Goal: Transaction & Acquisition: Book appointment/travel/reservation

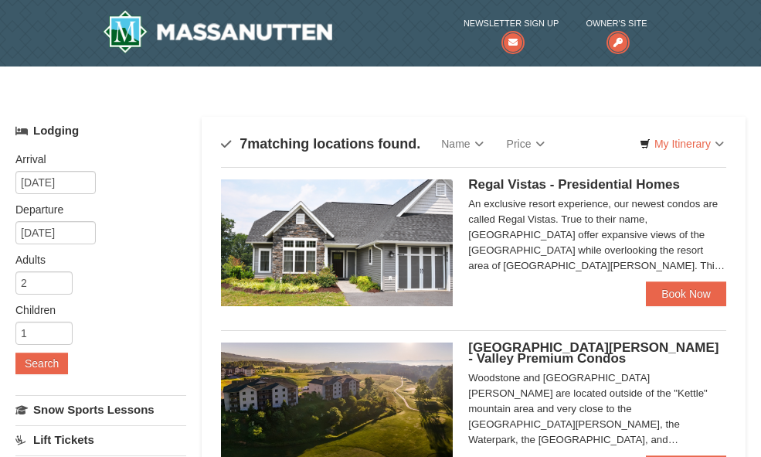
scroll to position [155, 0]
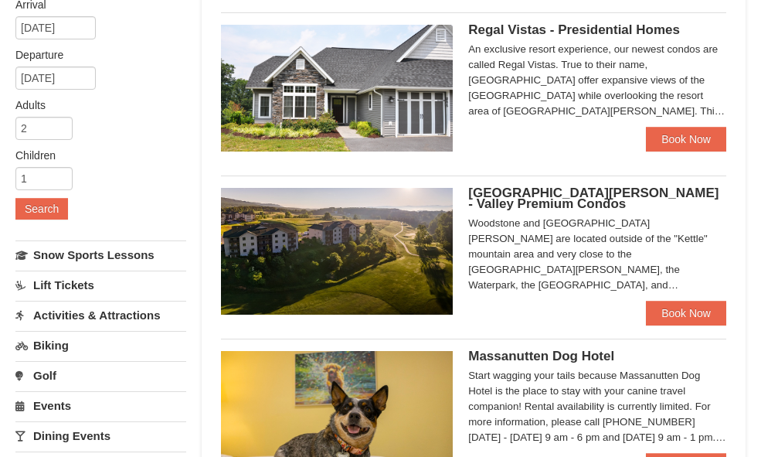
click at [386, 262] on img at bounding box center [337, 251] width 232 height 127
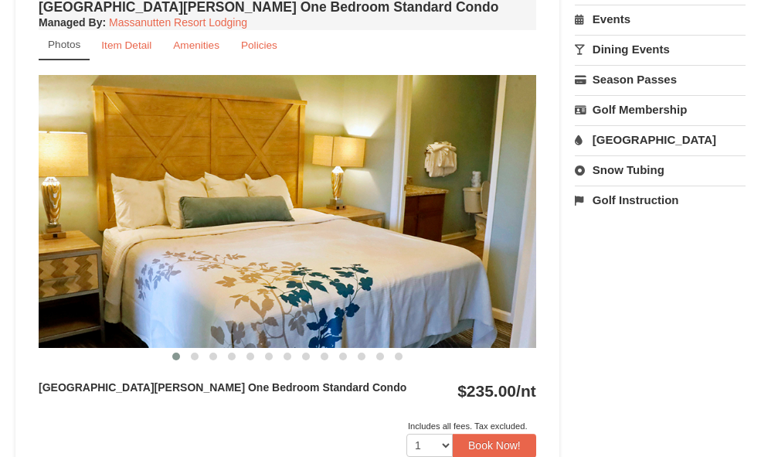
scroll to position [534, 0]
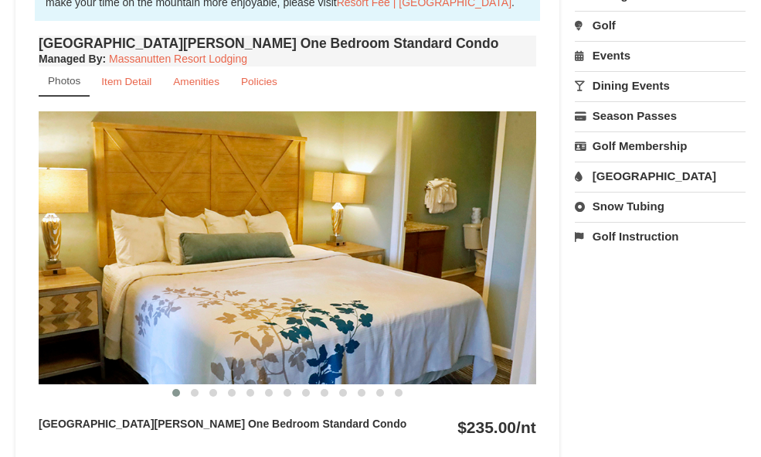
click at [420, 229] on img at bounding box center [288, 247] width 498 height 273
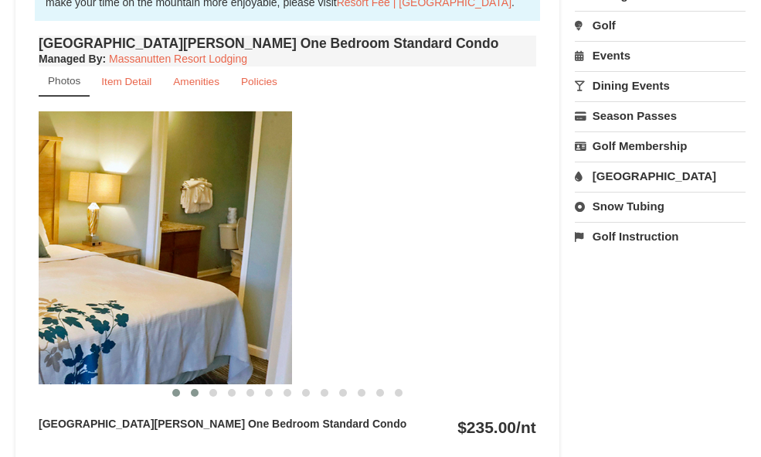
click at [194, 389] on span at bounding box center [195, 393] width 8 height 8
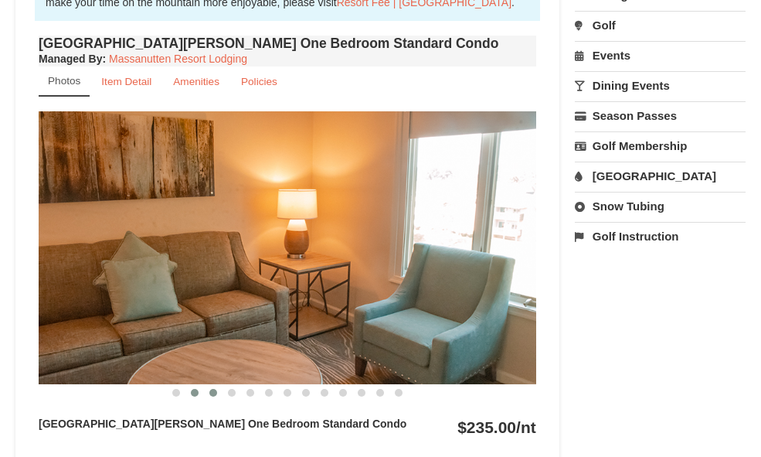
click at [209, 385] on button at bounding box center [213, 392] width 19 height 15
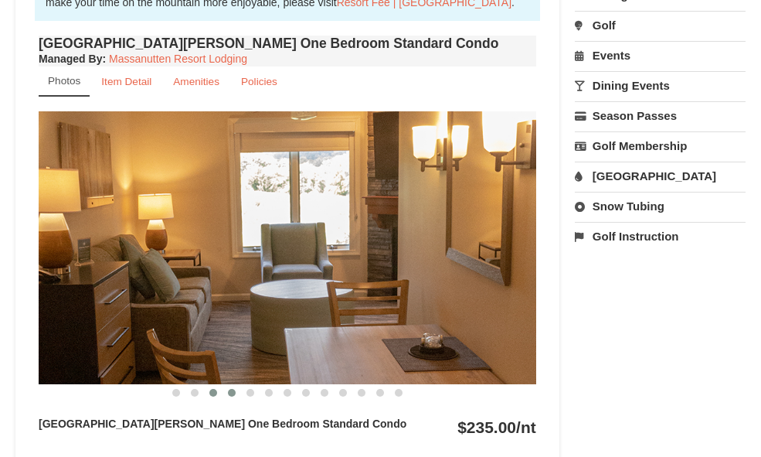
scroll to position [0, 0]
click at [235, 389] on span at bounding box center [232, 393] width 8 height 8
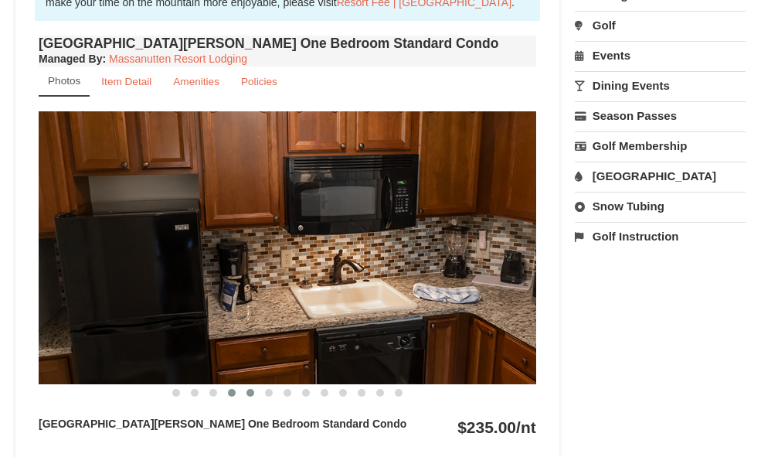
click at [250, 389] on span at bounding box center [251, 393] width 8 height 8
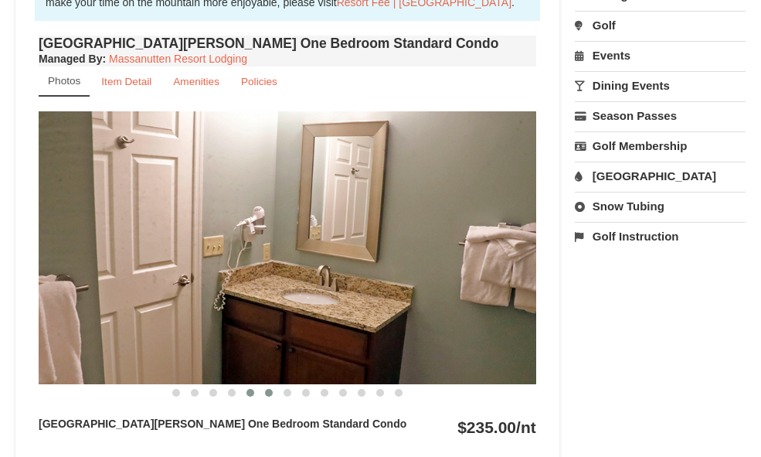
click at [270, 389] on span at bounding box center [269, 393] width 8 height 8
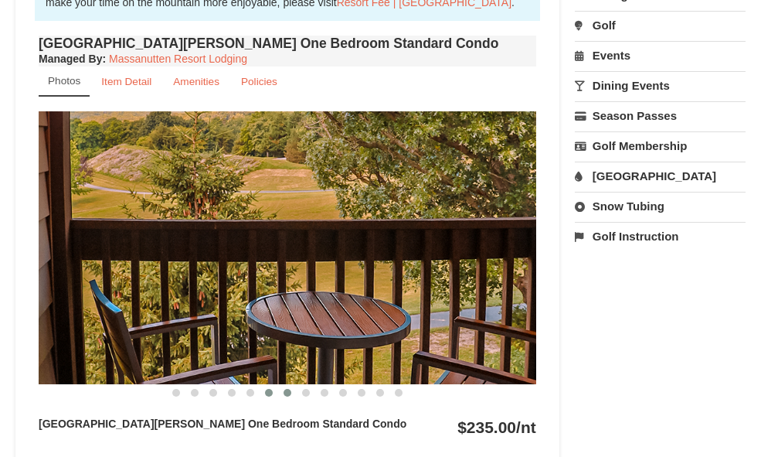
click at [285, 389] on span at bounding box center [288, 393] width 8 height 8
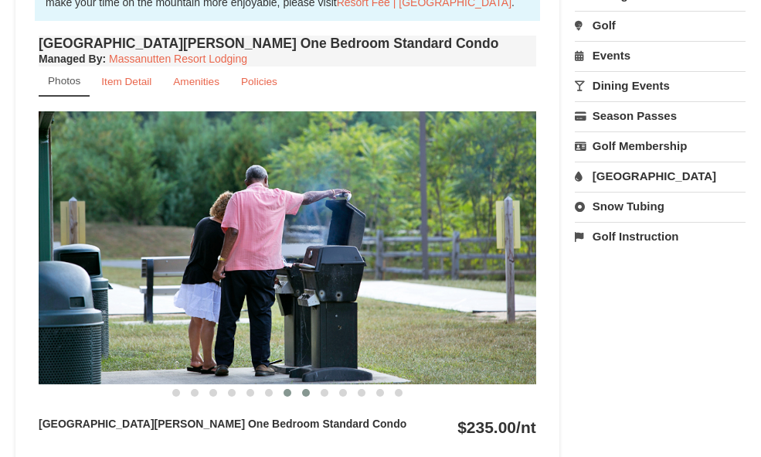
click at [304, 389] on span at bounding box center [306, 393] width 8 height 8
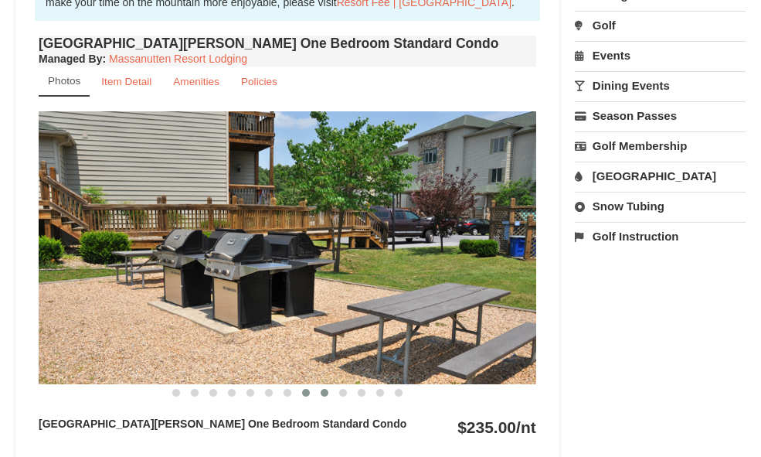
click at [325, 389] on span at bounding box center [325, 393] width 8 height 8
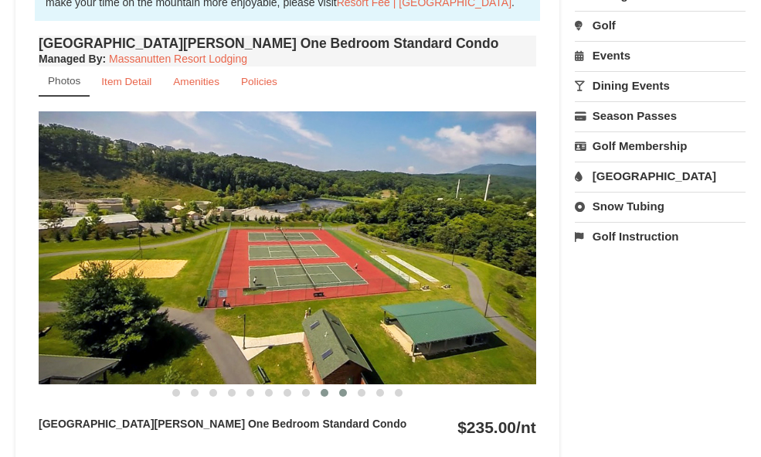
click at [340, 389] on span at bounding box center [343, 393] width 8 height 8
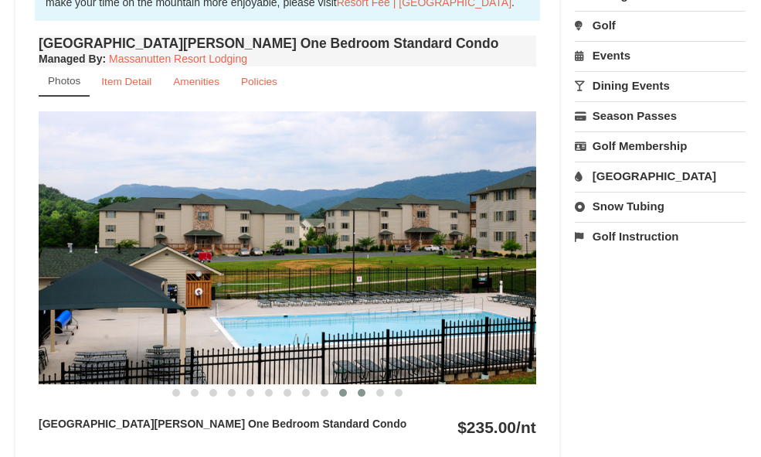
click at [362, 389] on span at bounding box center [362, 393] width 8 height 8
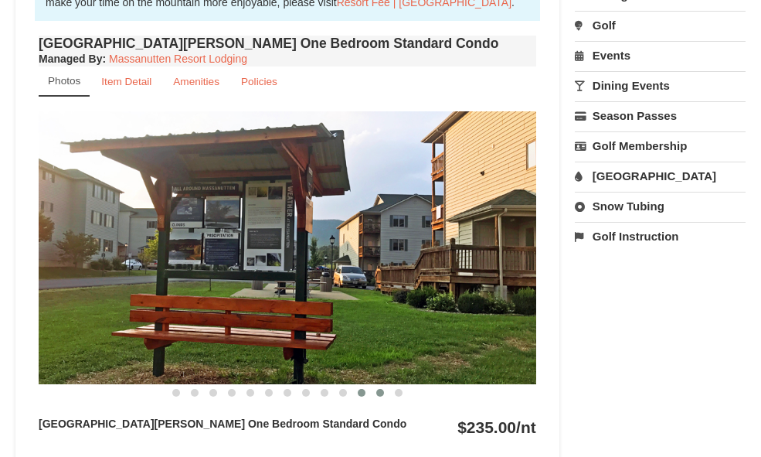
click at [377, 389] on span at bounding box center [380, 393] width 8 height 8
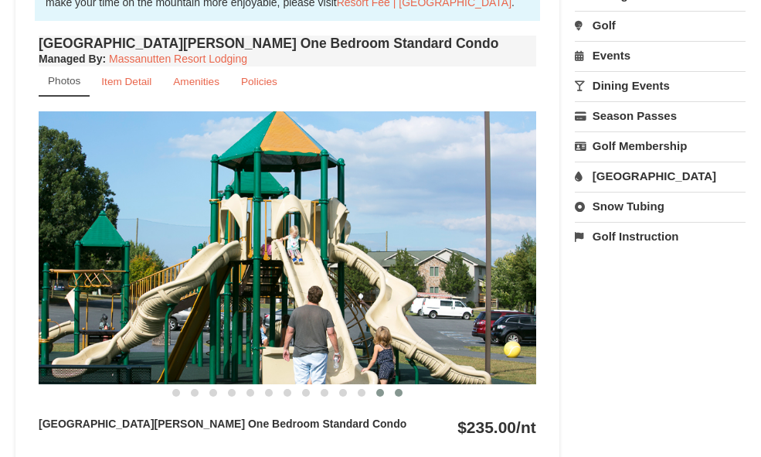
click at [399, 389] on span at bounding box center [399, 393] width 8 height 8
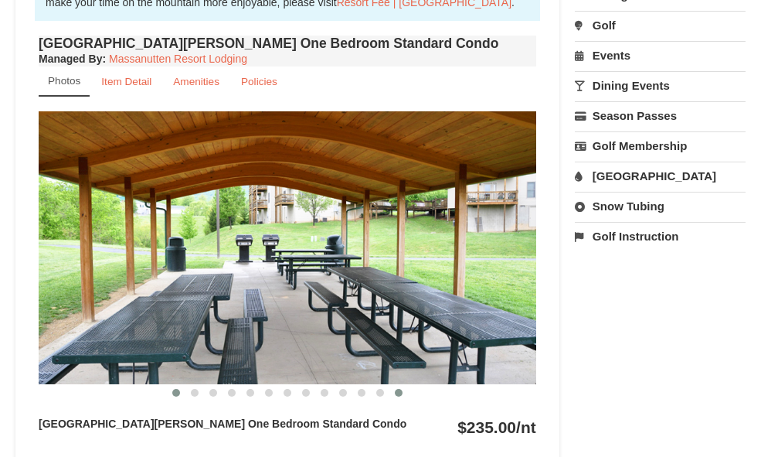
click at [178, 389] on span at bounding box center [176, 393] width 8 height 8
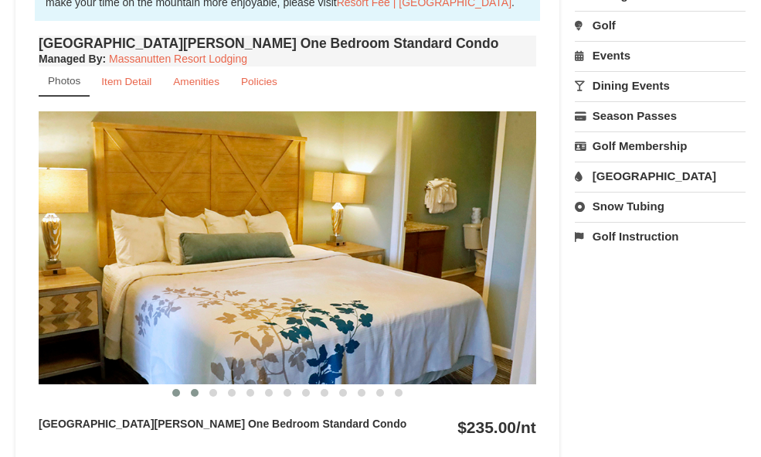
click at [202, 385] on button at bounding box center [194, 392] width 19 height 15
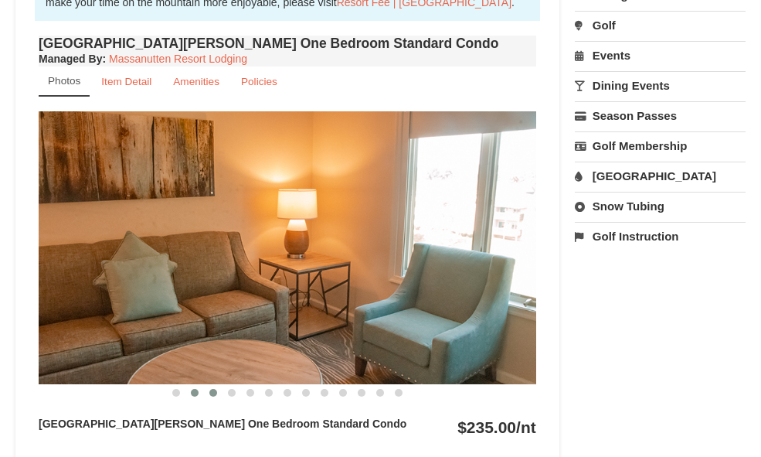
click at [209, 389] on span at bounding box center [213, 393] width 8 height 8
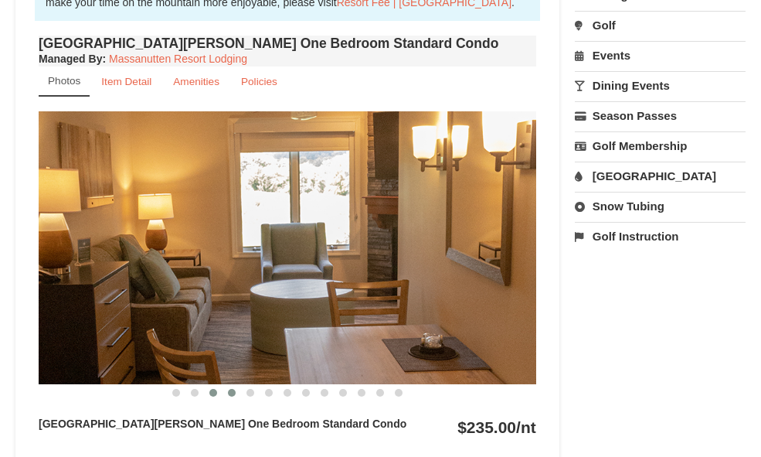
click at [229, 389] on span at bounding box center [232, 393] width 8 height 8
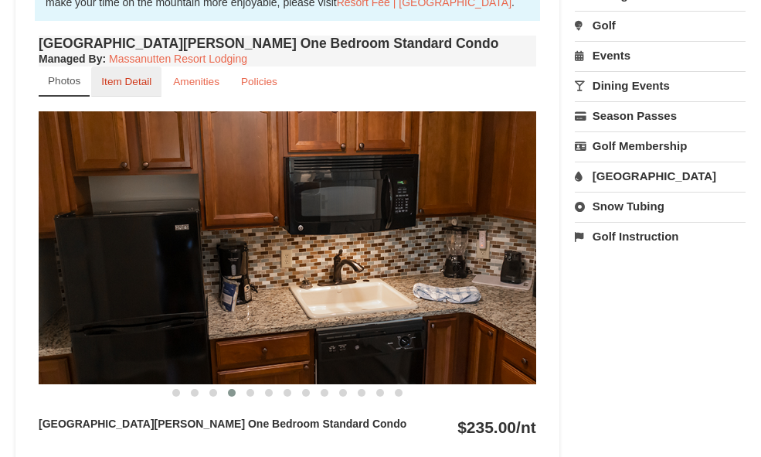
click at [128, 76] on small "Item Detail" at bounding box center [126, 82] width 50 height 12
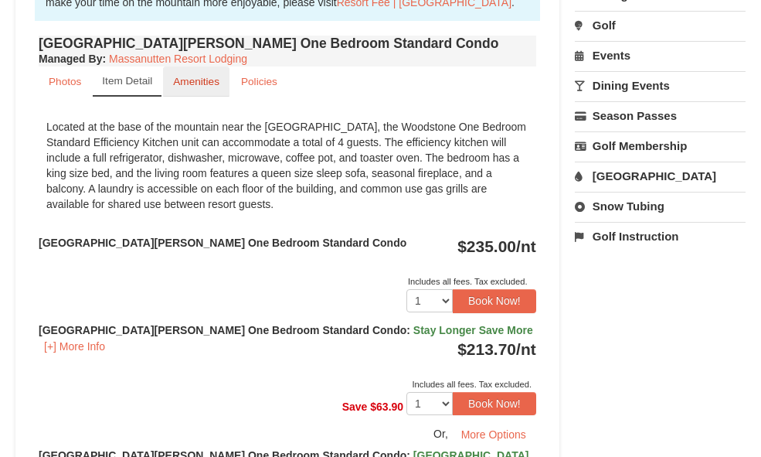
click at [179, 66] on link "Amenities" at bounding box center [196, 81] width 66 height 30
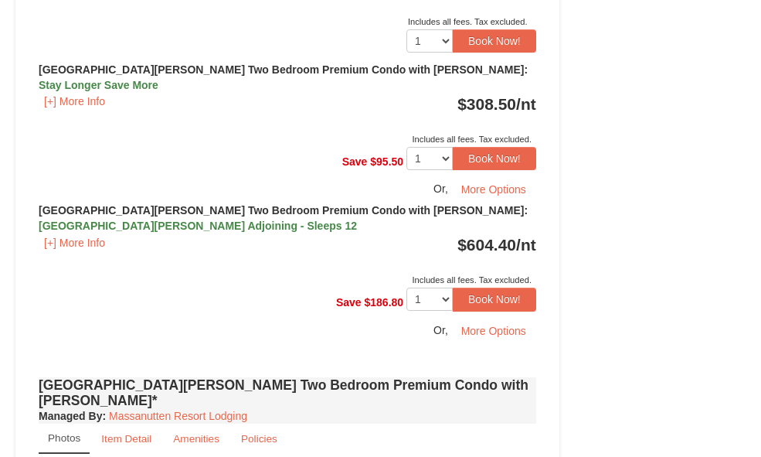
scroll to position [3780, 0]
